Goal: Task Accomplishment & Management: Manage account settings

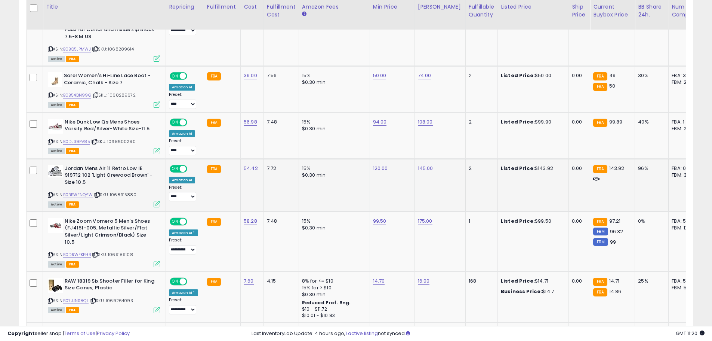
scroll to position [153, 392]
click at [381, 217] on link "99.50" at bounding box center [379, 220] width 13 height 7
type input "*"
type input "*****"
click at [400, 193] on icon "submit" at bounding box center [398, 194] width 4 height 4
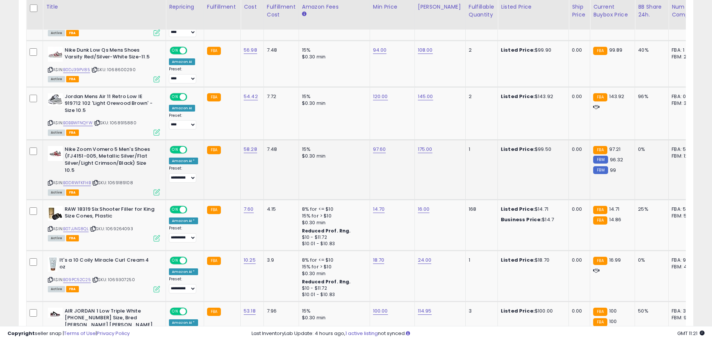
scroll to position [534, 0]
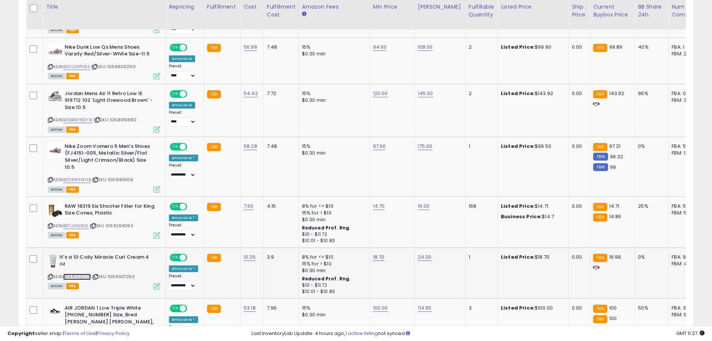
click at [76, 273] on link "B09PC52C25" at bounding box center [77, 276] width 28 height 6
click at [375, 253] on link "18.70" at bounding box center [379, 256] width 12 height 7
click at [344, 233] on input "*****" at bounding box center [354, 231] width 67 height 13
type input "*****"
click at [399, 230] on icon "submit" at bounding box center [397, 230] width 4 height 4
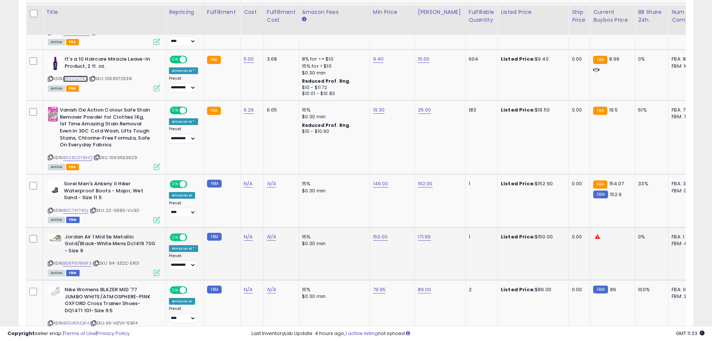
scroll to position [946, 0]
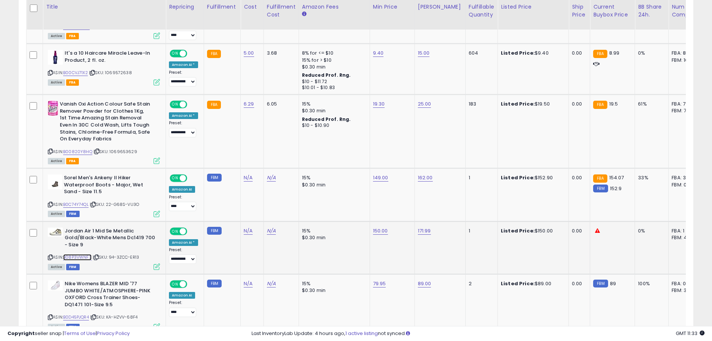
click at [86, 254] on link "B08P3VWNF3" at bounding box center [77, 257] width 28 height 6
click at [380, 227] on link "150.00" at bounding box center [380, 230] width 15 height 7
type input "******"
click at [401, 199] on icon "submit" at bounding box center [398, 197] width 4 height 4
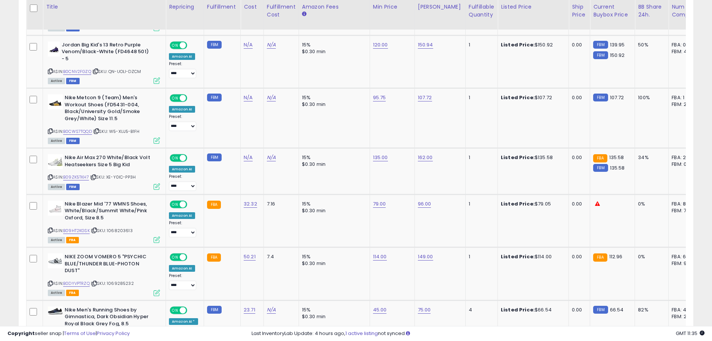
scroll to position [1245, 0]
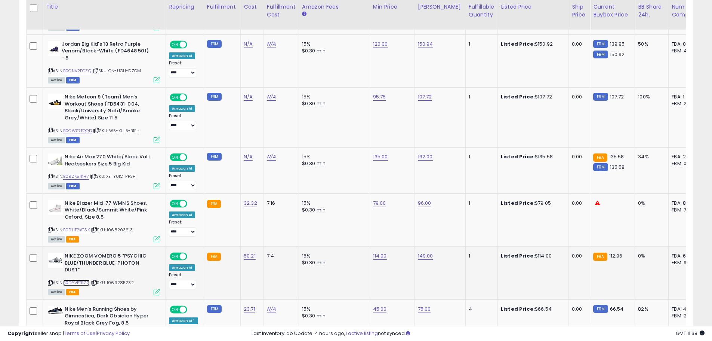
click at [70, 279] on link "B0DYVPTRZQ" at bounding box center [76, 282] width 27 height 6
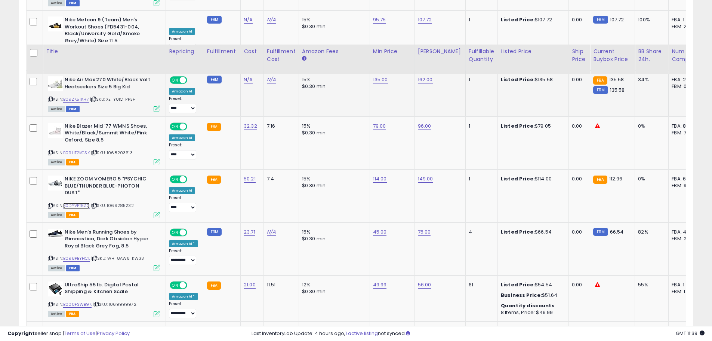
scroll to position [1395, 0]
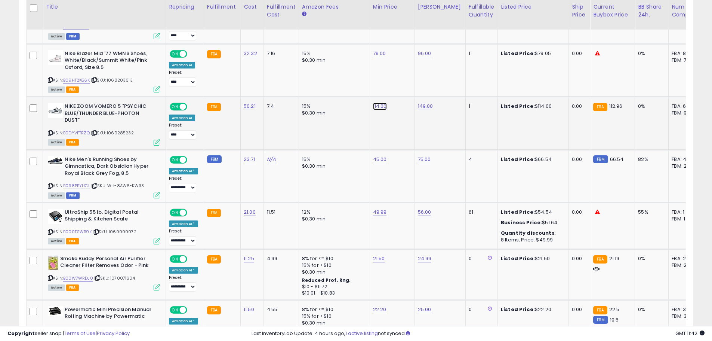
click at [383, 102] on link "114.00" at bounding box center [380, 105] width 14 height 7
type input "******"
click at [400, 71] on icon "submit" at bounding box center [398, 73] width 4 height 4
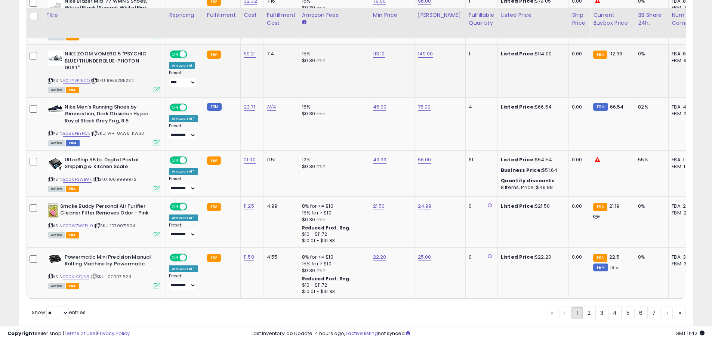
scroll to position [1455, 0]
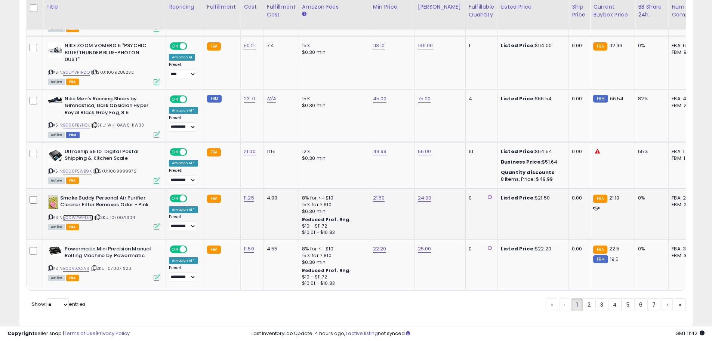
click at [79, 214] on link "B00W7WRDJ0" at bounding box center [78, 217] width 30 height 6
click at [75, 265] on link "B00VLCCIA6" at bounding box center [76, 268] width 26 height 6
click at [588, 298] on link "2" at bounding box center [589, 304] width 13 height 13
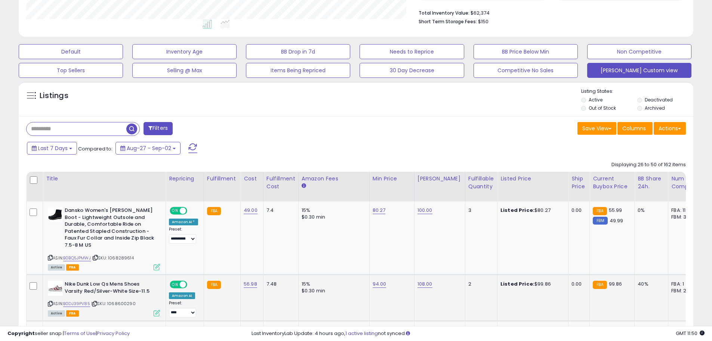
scroll to position [198, 0]
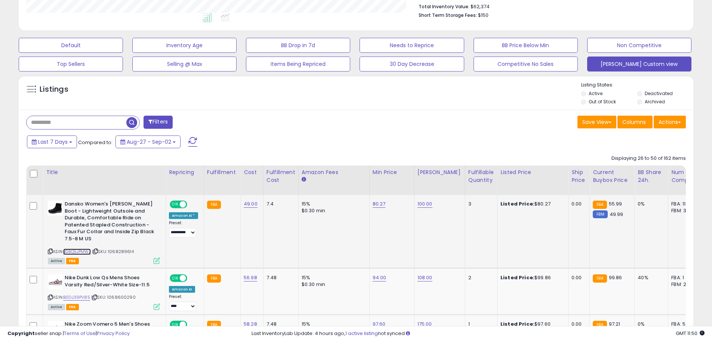
click at [80, 252] on link "B0BQ5JPMWJ" at bounding box center [77, 251] width 28 height 6
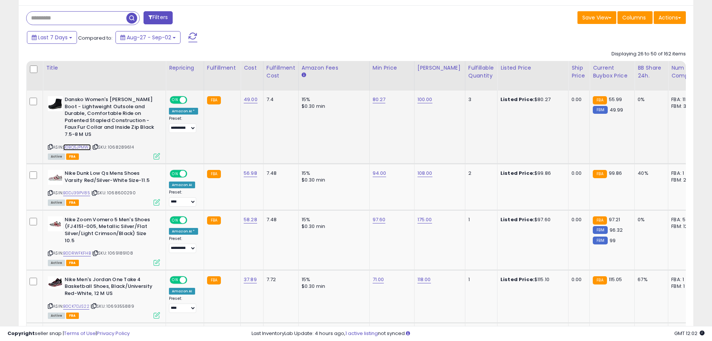
scroll to position [310, 0]
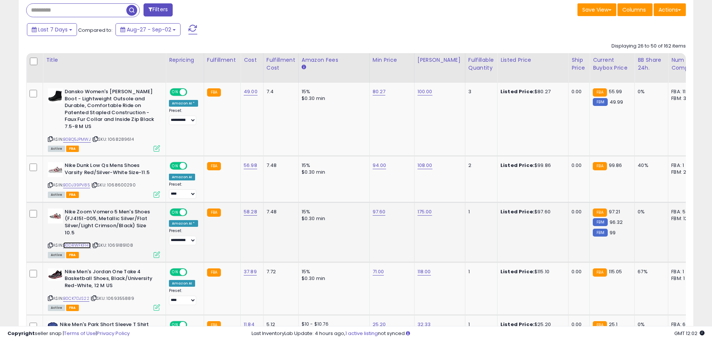
click at [80, 244] on link "B0DRWFKFHB" at bounding box center [77, 245] width 28 height 6
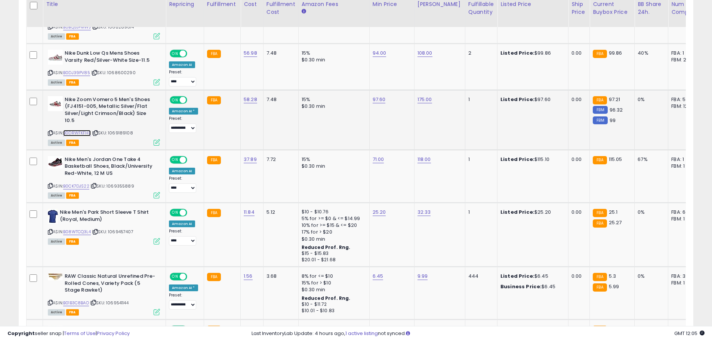
scroll to position [385, 0]
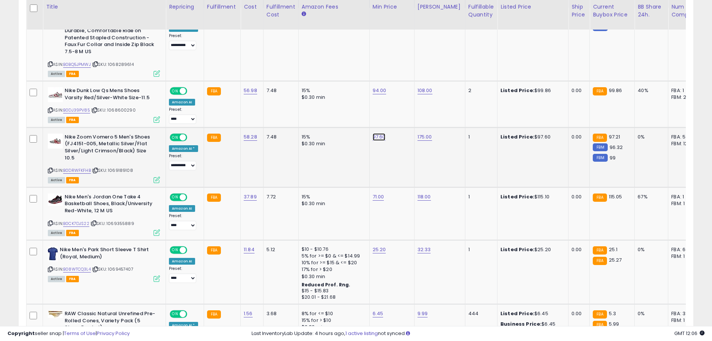
click at [375, 137] on link "97.60" at bounding box center [379, 136] width 13 height 7
type input "*****"
click at [400, 118] on icon "submit" at bounding box center [397, 117] width 4 height 4
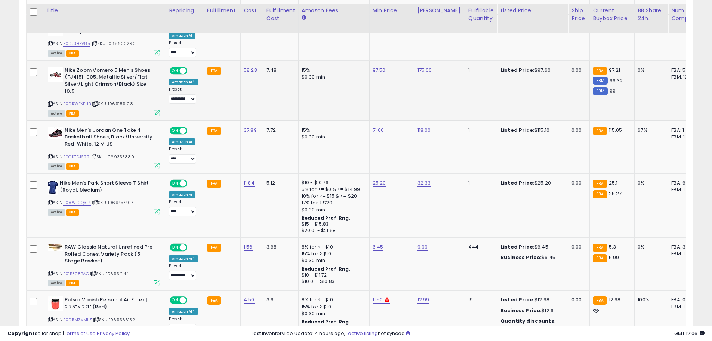
scroll to position [460, 0]
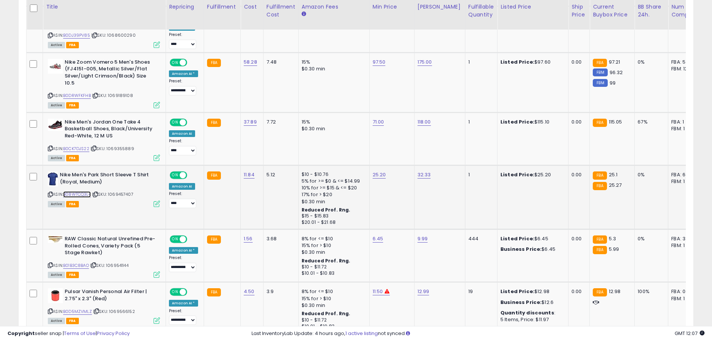
click at [69, 195] on link "B08WTCQ3L4" at bounding box center [77, 194] width 28 height 6
click at [375, 175] on link "25.20" at bounding box center [379, 174] width 13 height 7
type input "*****"
click at [400, 156] on icon "submit" at bounding box center [397, 155] width 4 height 4
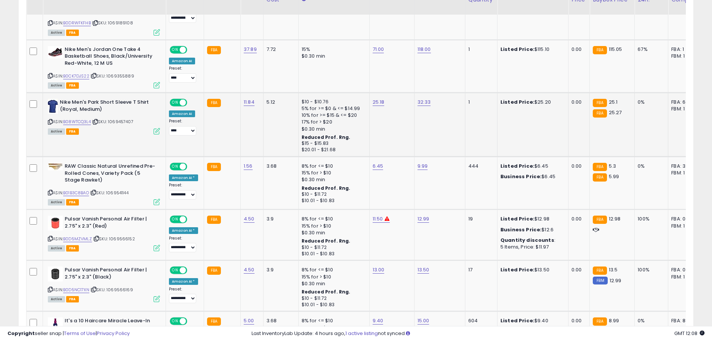
scroll to position [534, 0]
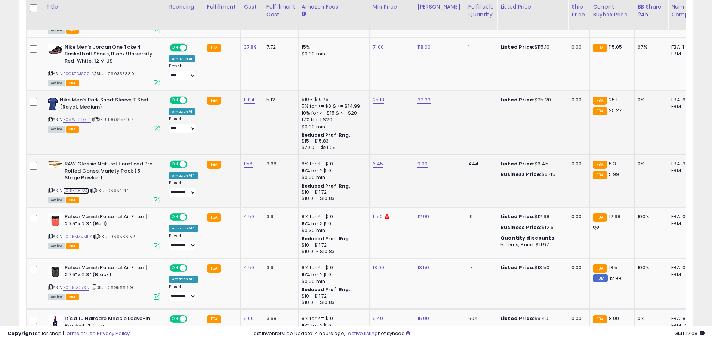
click at [80, 190] on link "B01B3C8BAO" at bounding box center [76, 190] width 26 height 6
click at [378, 163] on link "6.45" at bounding box center [378, 163] width 11 height 7
type input "****"
click at [402, 148] on button "submit" at bounding box center [396, 144] width 13 height 11
click at [85, 238] on link "B0D5MZVMLZ" at bounding box center [77, 236] width 29 height 6
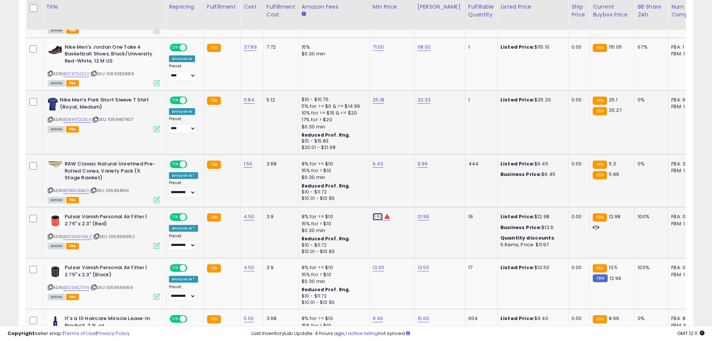
click at [378, 217] on link "11.50" at bounding box center [378, 216] width 10 height 7
type input "*****"
click at [399, 197] on icon "submit" at bounding box center [396, 197] width 4 height 4
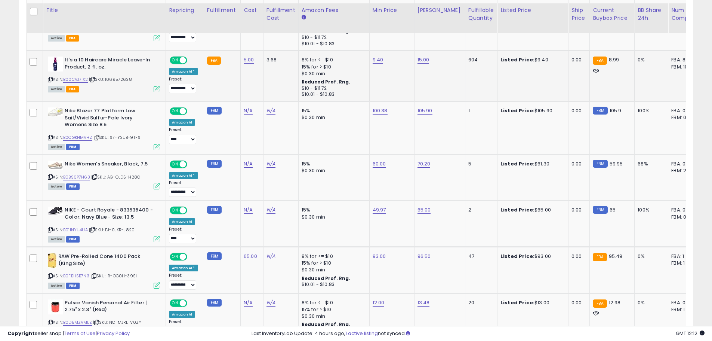
scroll to position [796, 0]
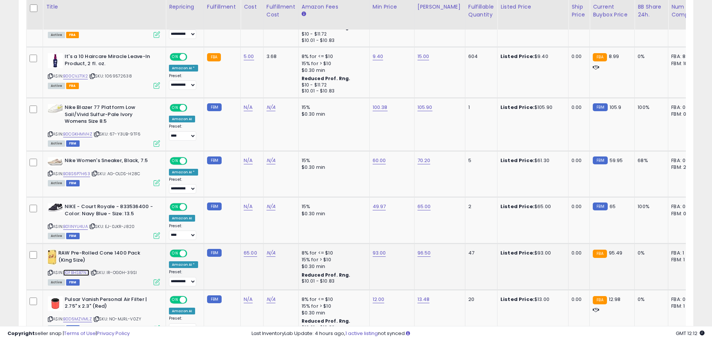
click at [82, 273] on link "B0FBHSB7N3" at bounding box center [76, 272] width 26 height 6
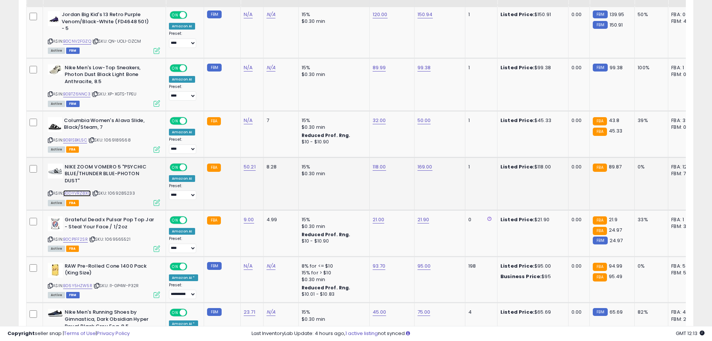
scroll to position [1245, 0]
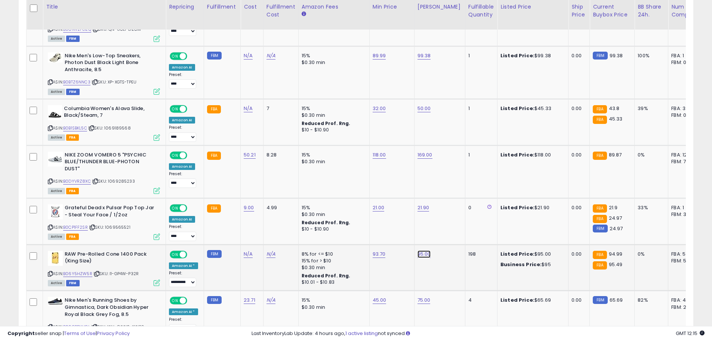
click at [427, 250] on link "95.00" at bounding box center [424, 253] width 13 height 7
type input "****"
click at [460, 226] on icon "button" at bounding box center [458, 228] width 4 height 4
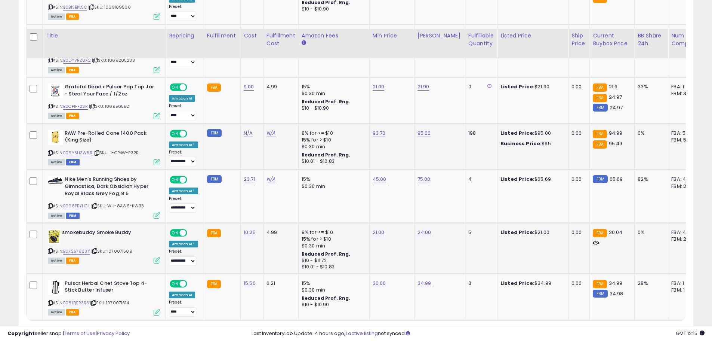
scroll to position [1320, 0]
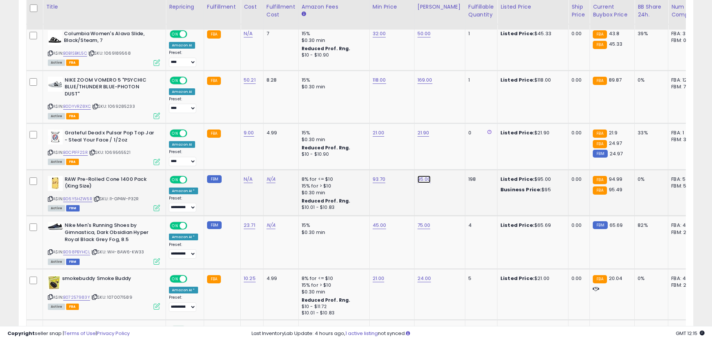
click at [422, 175] on link "95.00" at bounding box center [424, 178] width 13 height 7
type input "*****"
click at [445, 154] on icon "submit" at bounding box center [443, 153] width 4 height 4
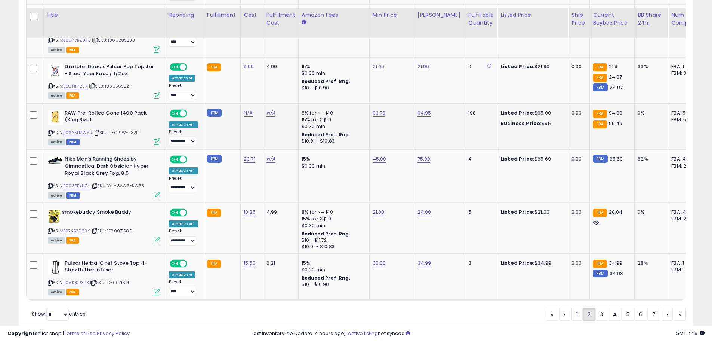
scroll to position [1395, 0]
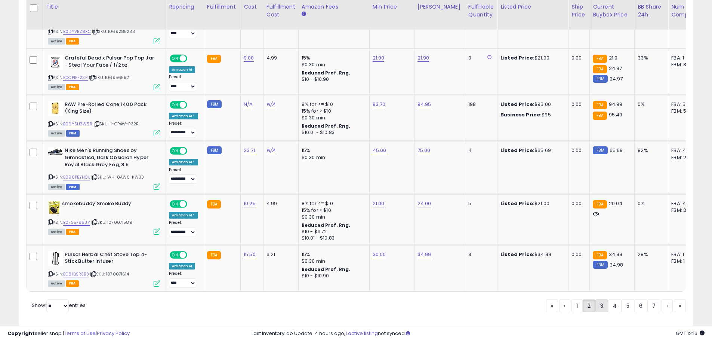
click at [599, 308] on link "3" at bounding box center [602, 305] width 13 height 13
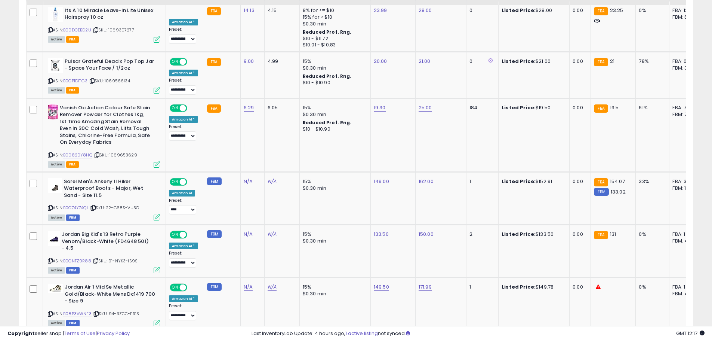
scroll to position [609, 0]
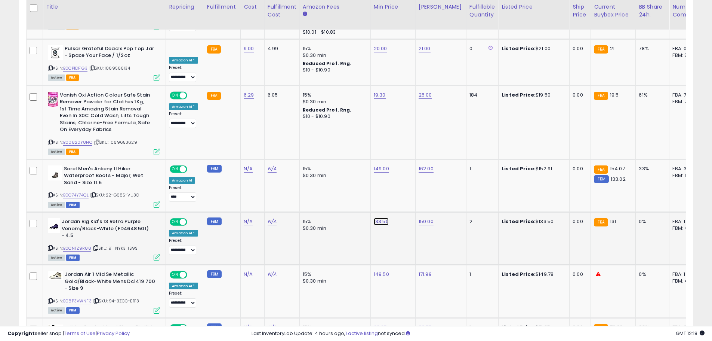
click at [386, 218] on link "133.50" at bounding box center [381, 221] width 15 height 7
type input "******"
click at [405, 182] on button "submit" at bounding box center [399, 182] width 13 height 11
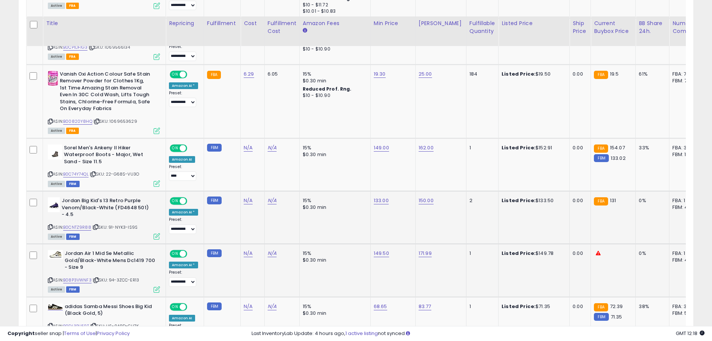
scroll to position [647, 0]
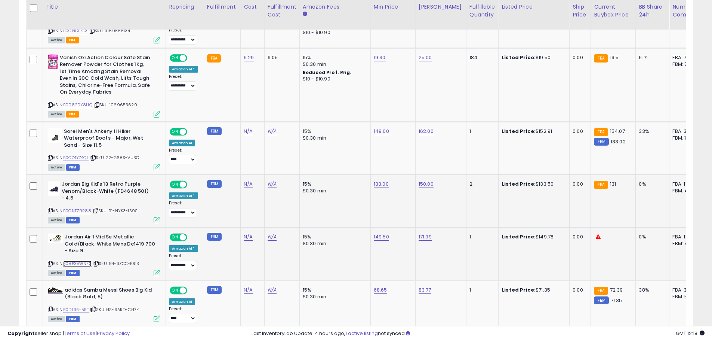
click at [82, 260] on link "B08P3VWNF3" at bounding box center [77, 263] width 28 height 6
click at [385, 233] on link "149.50" at bounding box center [381, 236] width 15 height 7
type input "******"
click at [402, 196] on icon "submit" at bounding box center [400, 197] width 4 height 4
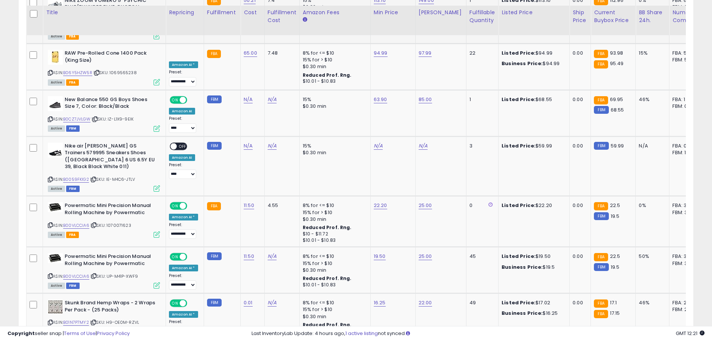
scroll to position [1343, 0]
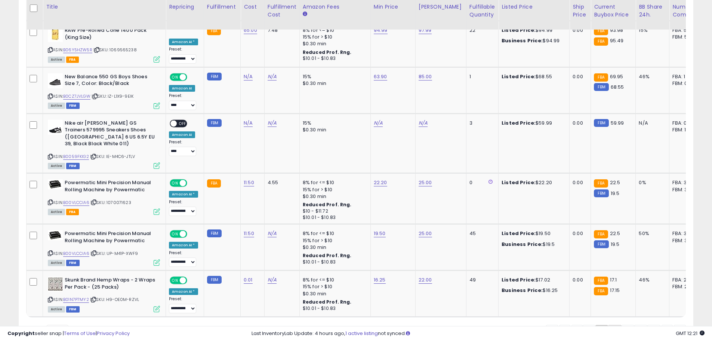
click at [608, 325] on link "4" at bounding box center [614, 331] width 13 height 13
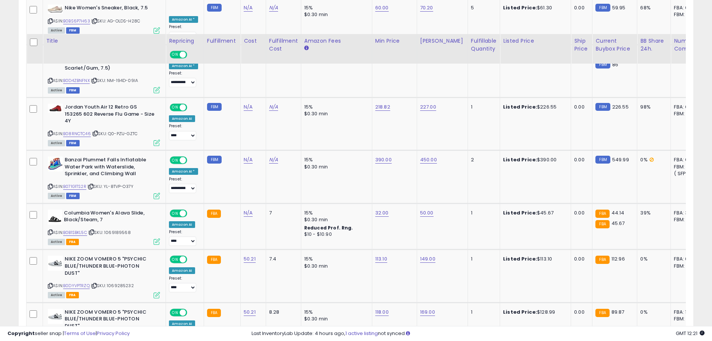
scroll to position [1021, 0]
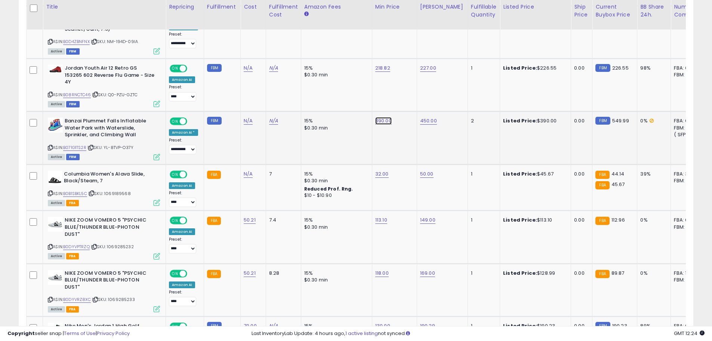
click at [387, 120] on link "390.00" at bounding box center [383, 120] width 16 height 7
type input "**"
click at [381, 122] on link "390.00" at bounding box center [383, 120] width 16 height 7
type input "*"
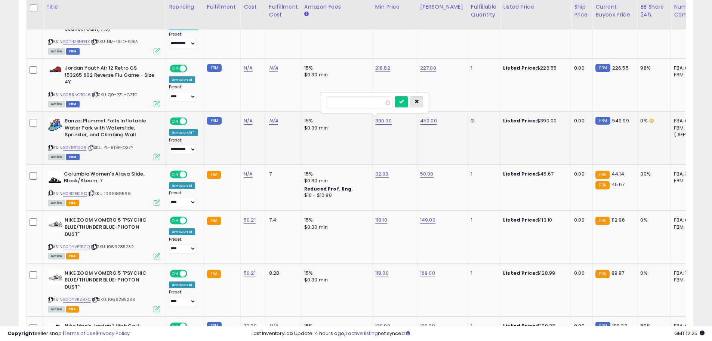
type input "******"
click at [419, 101] on icon "button" at bounding box center [417, 101] width 4 height 4
click at [389, 121] on div "390.00" at bounding box center [393, 120] width 36 height 7
click at [384, 121] on link "390.00" at bounding box center [383, 120] width 16 height 7
type input "*"
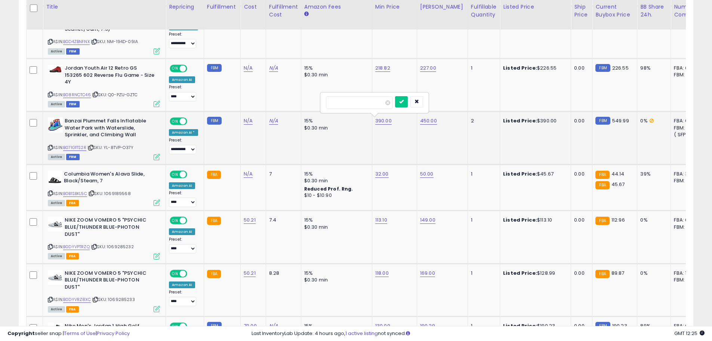
type input "******"
click at [423, 120] on link "450.00" at bounding box center [428, 120] width 17 height 7
type input "*"
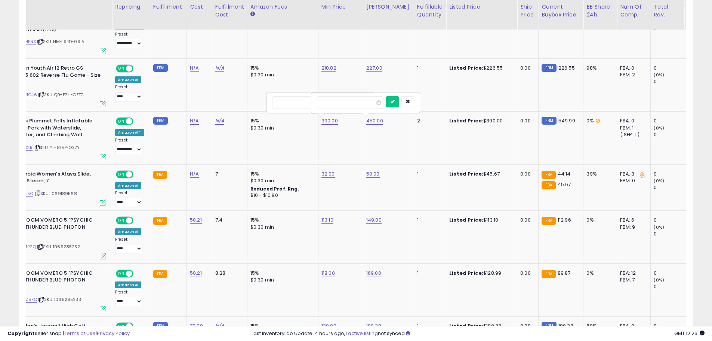
scroll to position [0, 31]
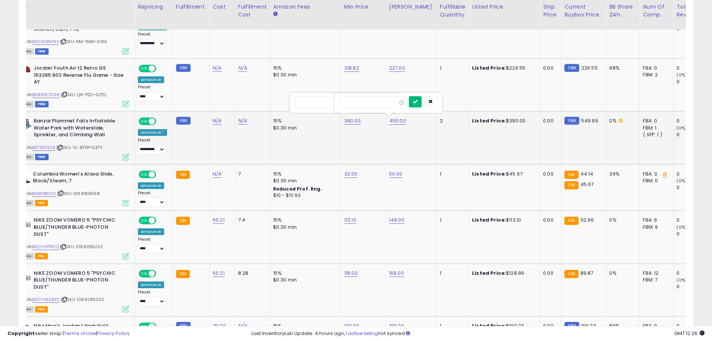
type input "******"
click at [418, 103] on icon "submit" at bounding box center [415, 101] width 4 height 4
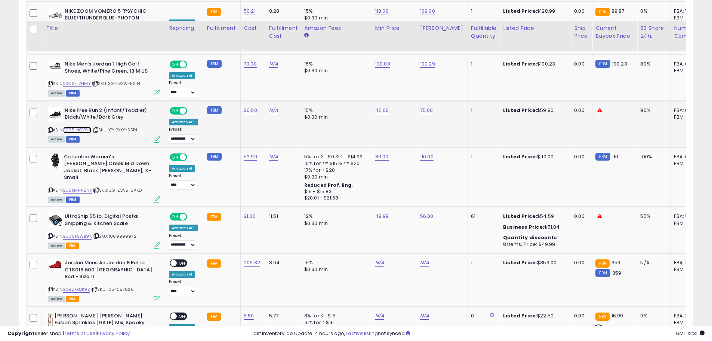
scroll to position [1395, 0]
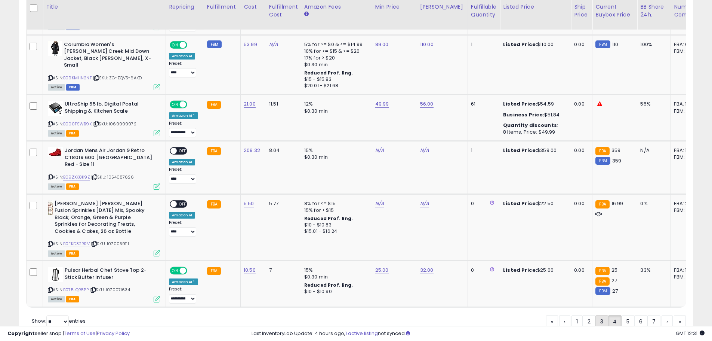
drag, startPoint x: 626, startPoint y: 305, endPoint x: 597, endPoint y: 288, distance: 33.7
click at [626, 315] on link "5" at bounding box center [628, 321] width 13 height 13
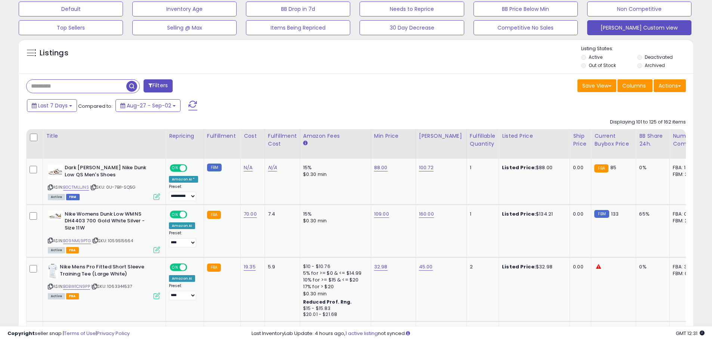
scroll to position [235, 0]
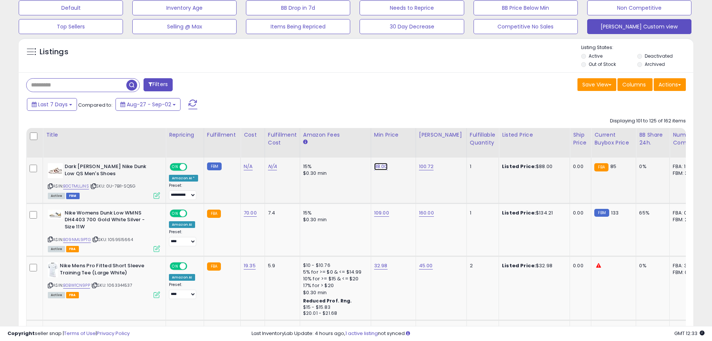
click at [378, 165] on link "88.00" at bounding box center [380, 166] width 13 height 7
type input "*****"
click at [401, 149] on icon "submit" at bounding box center [399, 147] width 4 height 4
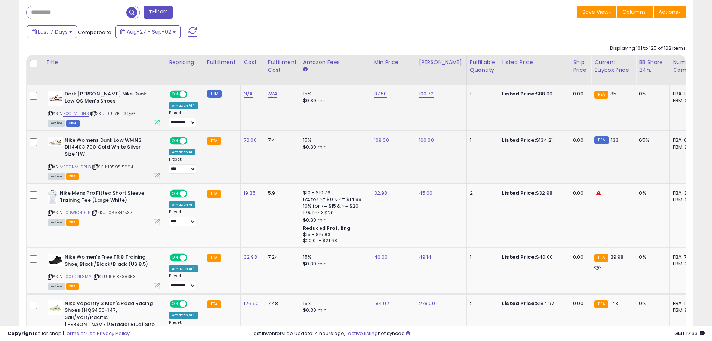
scroll to position [310, 0]
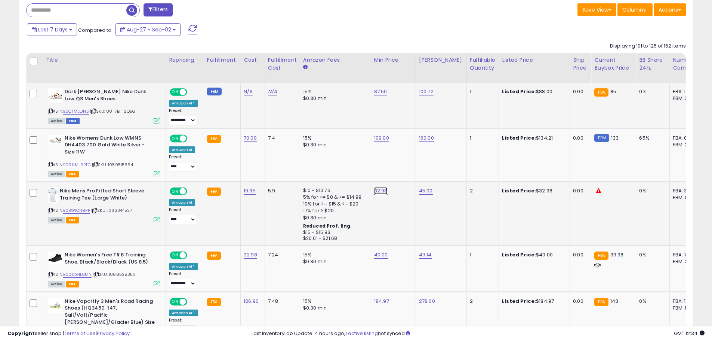
click at [380, 193] on link "32.98" at bounding box center [380, 190] width 13 height 7
type input "*****"
click at [405, 175] on button "submit" at bounding box center [399, 171] width 13 height 11
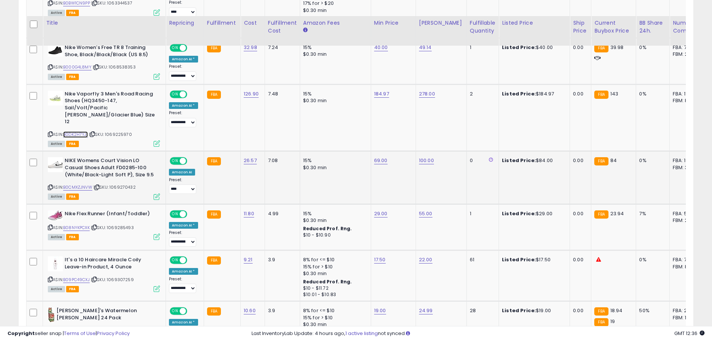
scroll to position [534, 0]
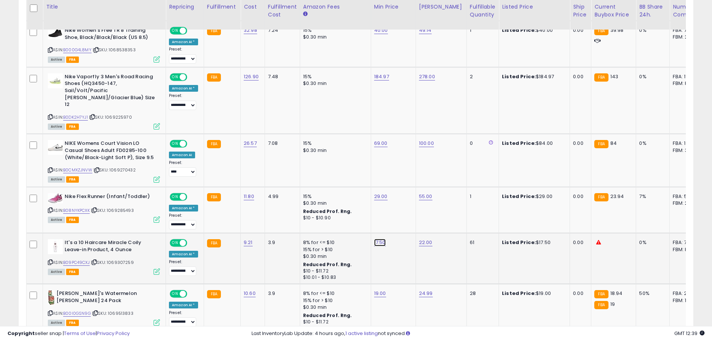
click at [377, 239] on link "17.50" at bounding box center [380, 242] width 12 height 7
type input "*****"
click at [405, 220] on button "submit" at bounding box center [398, 216] width 13 height 11
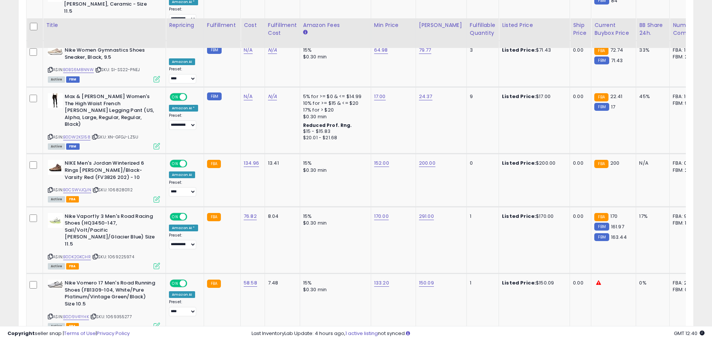
scroll to position [1357, 0]
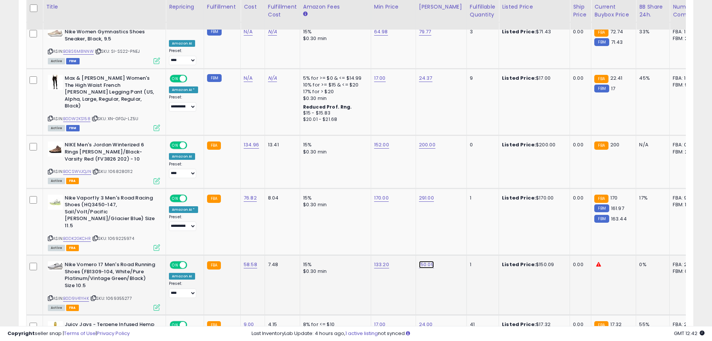
click at [426, 261] on link "150.09" at bounding box center [426, 264] width 15 height 7
type input "******"
click at [451, 193] on button "submit" at bounding box center [445, 197] width 13 height 11
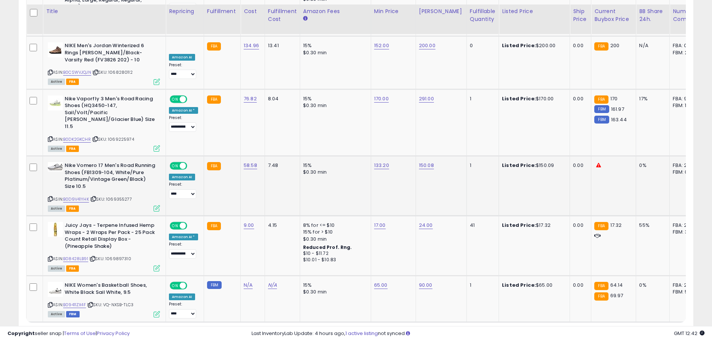
scroll to position [1461, 0]
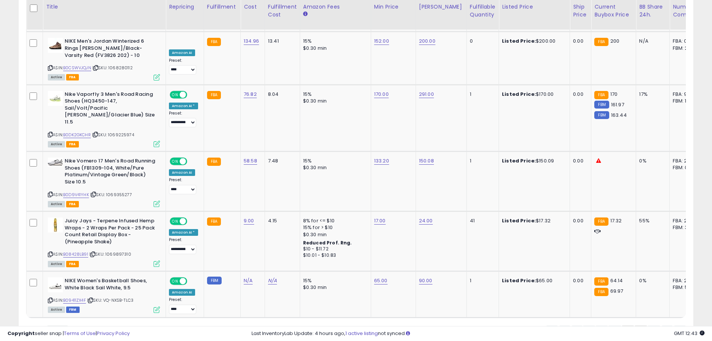
click at [640, 325] on link "6" at bounding box center [641, 331] width 13 height 13
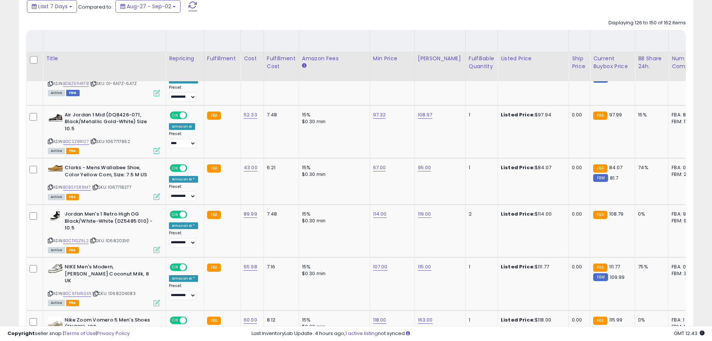
scroll to position [385, 0]
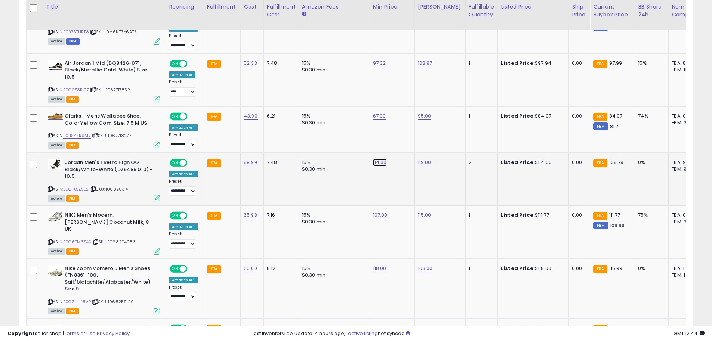
click at [380, 162] on link "114.00" at bounding box center [380, 162] width 14 height 7
type input "******"
click at [400, 142] on icon "submit" at bounding box center [398, 143] width 4 height 4
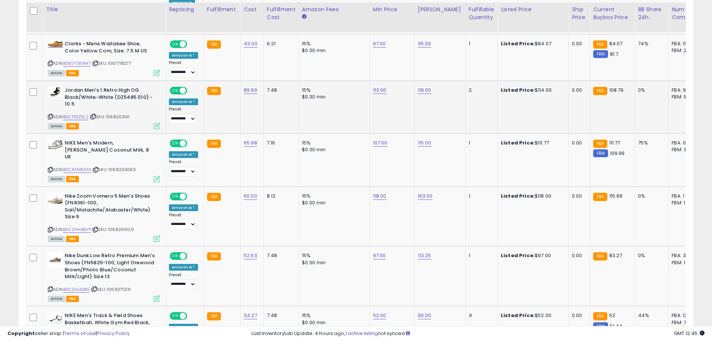
scroll to position [460, 0]
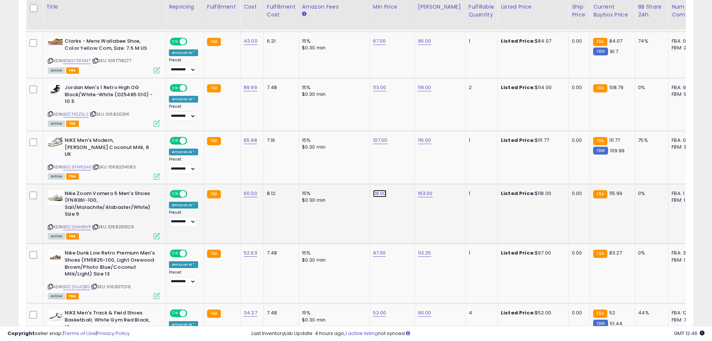
click at [377, 190] on link "118.00" at bounding box center [379, 193] width 13 height 7
type input "******"
click at [404, 169] on button "submit" at bounding box center [398, 167] width 13 height 11
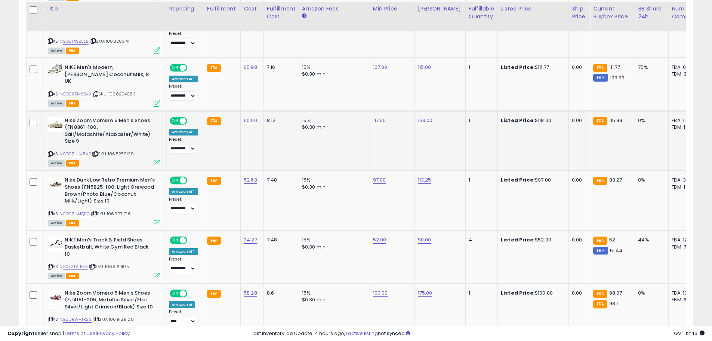
scroll to position [534, 0]
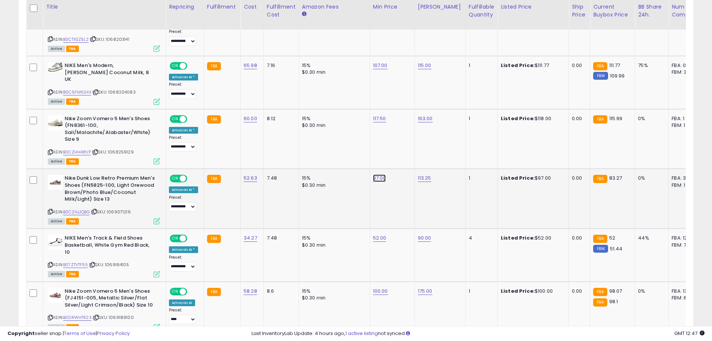
click at [378, 174] on link "97.00" at bounding box center [379, 177] width 13 height 7
type input "*****"
click at [400, 154] on icon "submit" at bounding box center [397, 152] width 4 height 4
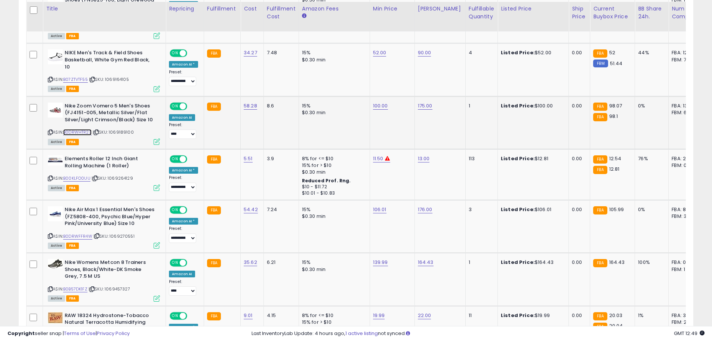
scroll to position [721, 0]
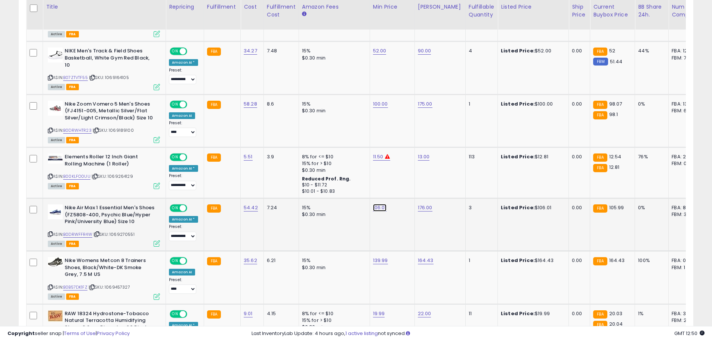
click at [379, 204] on link "106.01" at bounding box center [379, 207] width 13 height 7
type input "******"
click at [400, 175] on icon "submit" at bounding box center [398, 175] width 4 height 4
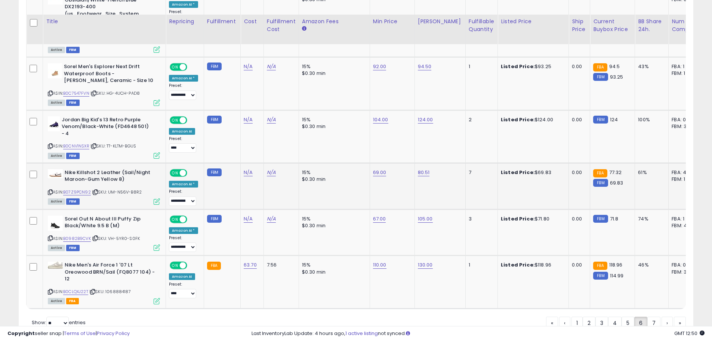
scroll to position [1445, 0]
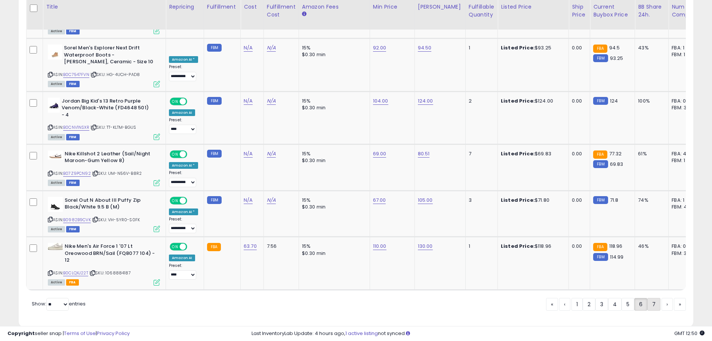
click at [654, 298] on link "7" at bounding box center [654, 304] width 13 height 13
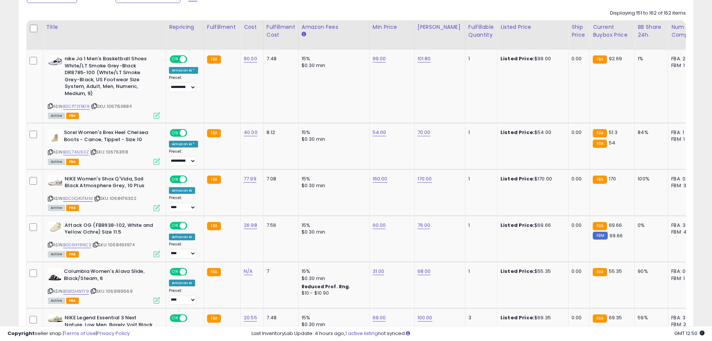
scroll to position [347, 0]
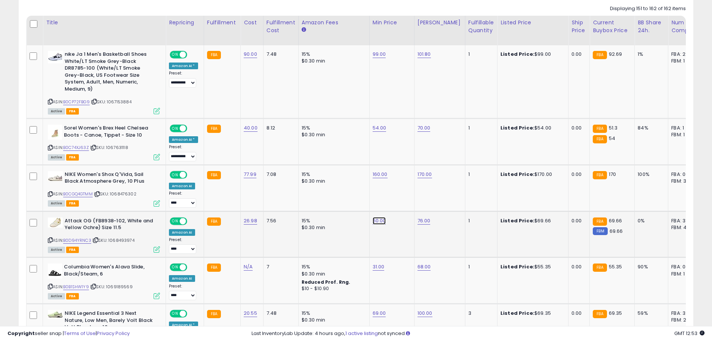
click at [378, 221] on link "60.00" at bounding box center [379, 220] width 13 height 7
type input "*"
type input "*****"
click at [400, 200] on icon "submit" at bounding box center [398, 201] width 4 height 4
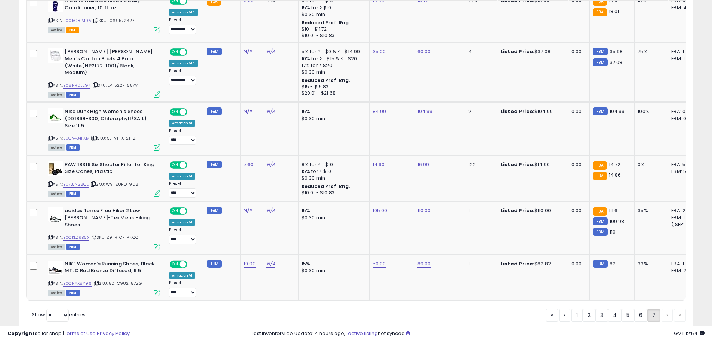
scroll to position [735, 0]
